Goal: Check status: Check status

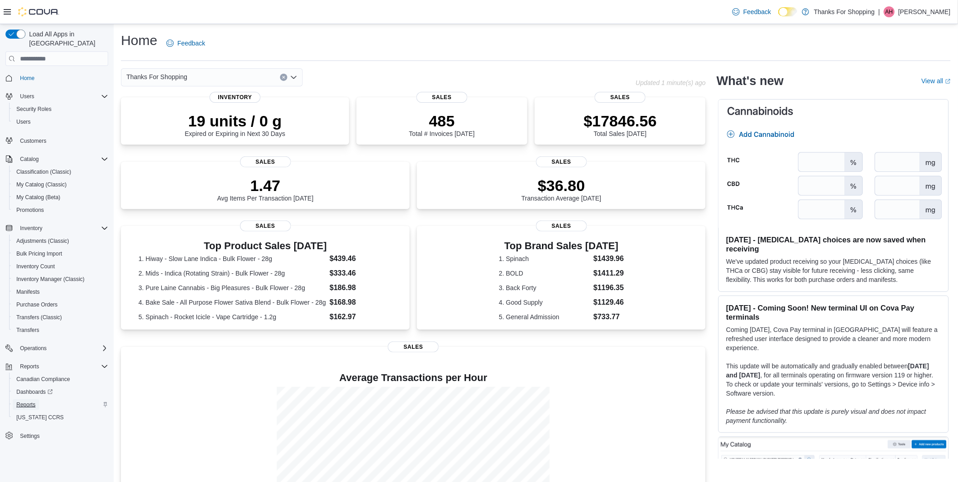
click at [32, 401] on span "Reports" at bounding box center [25, 404] width 19 height 7
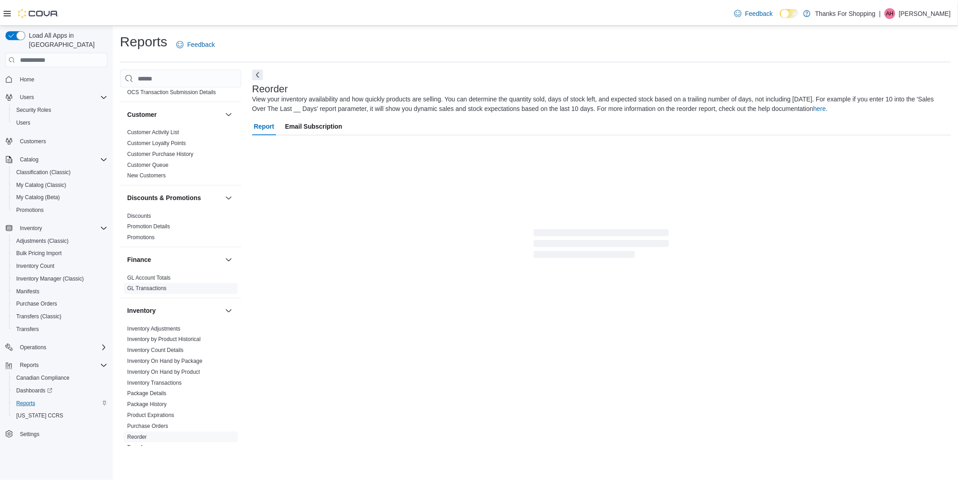
scroll to position [202, 0]
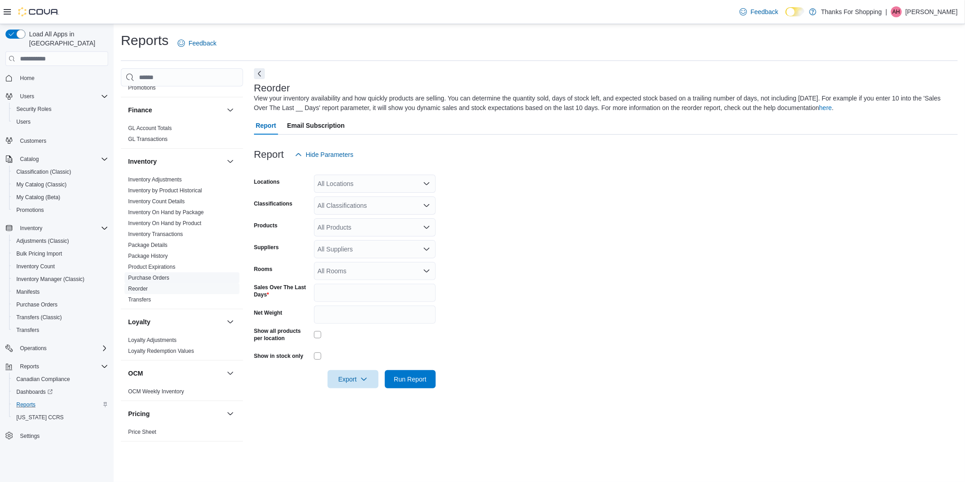
click at [160, 275] on link "Purchase Orders" at bounding box center [148, 278] width 41 height 6
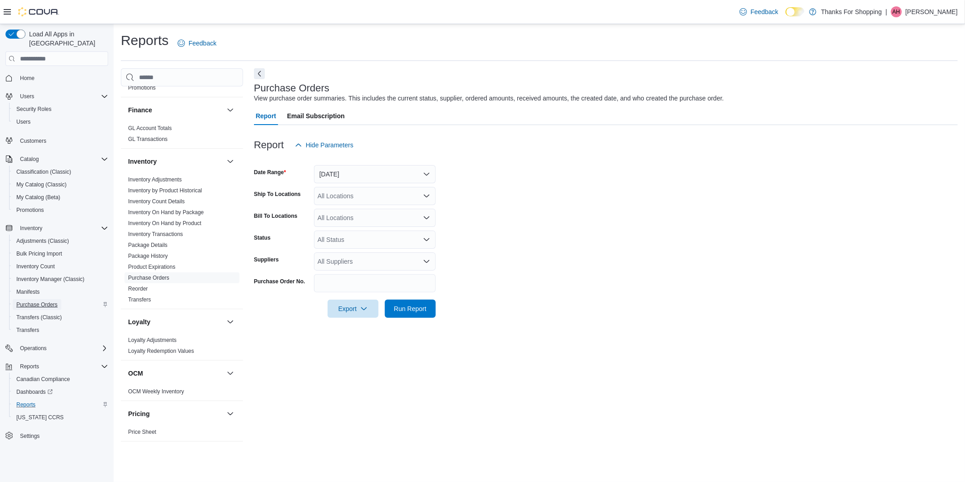
click at [49, 301] on span "Purchase Orders" at bounding box center [36, 304] width 41 height 7
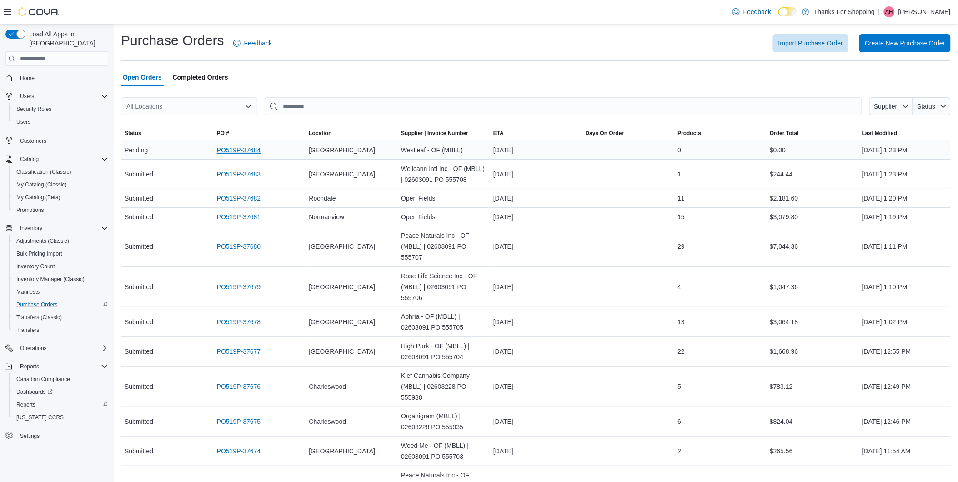
click at [252, 148] on link "PO519P-37684" at bounding box center [239, 150] width 44 height 11
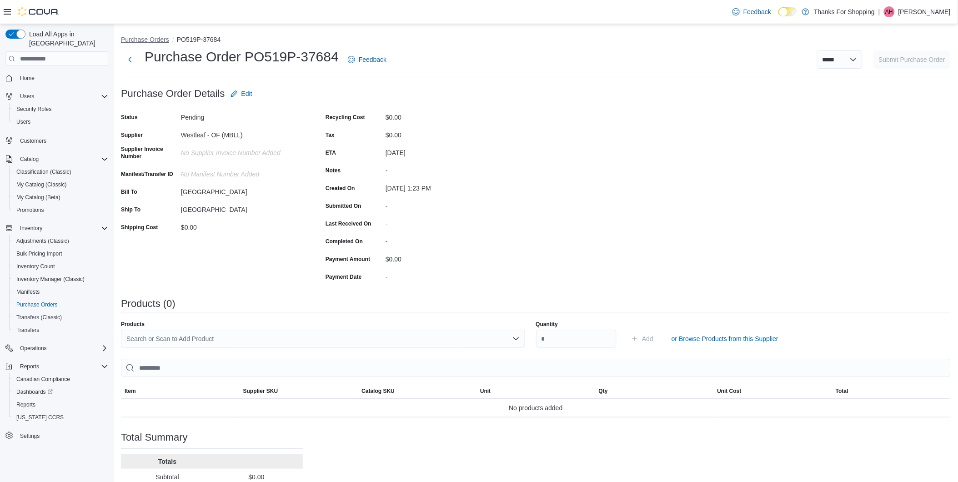
click at [151, 37] on button "Purchase Orders" at bounding box center [145, 39] width 48 height 7
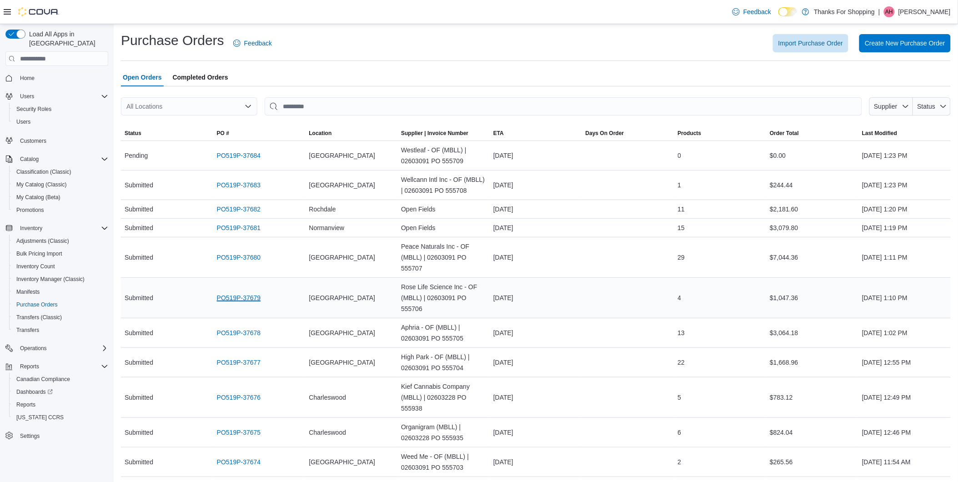
click at [240, 295] on link "PO519P-37679" at bounding box center [239, 297] width 44 height 11
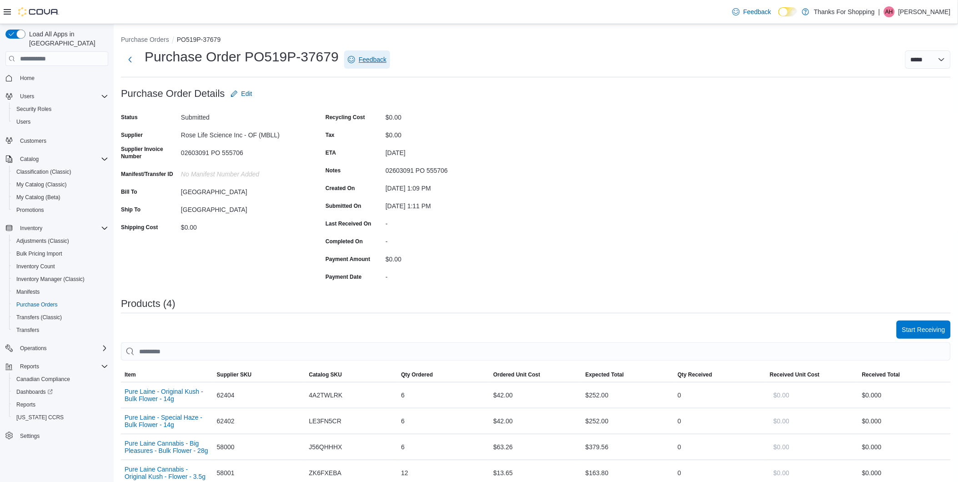
click at [368, 55] on span "Feedback" at bounding box center [373, 59] width 28 height 9
click at [367, 60] on span "Feedback" at bounding box center [373, 59] width 28 height 9
